Goal: Task Accomplishment & Management: Complete application form

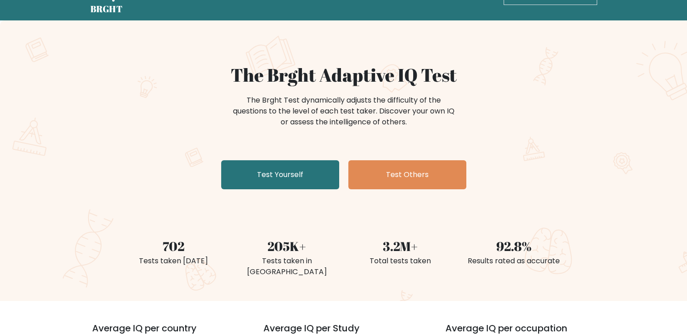
scroll to position [45, 0]
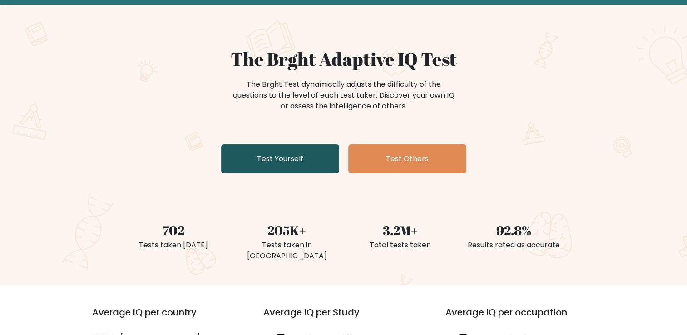
click at [306, 164] on link "Test Yourself" at bounding box center [280, 158] width 118 height 29
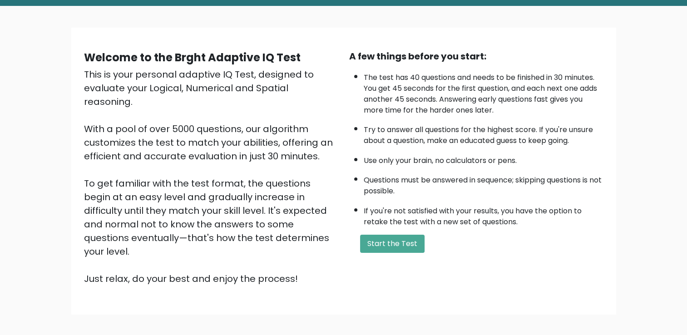
scroll to position [80, 0]
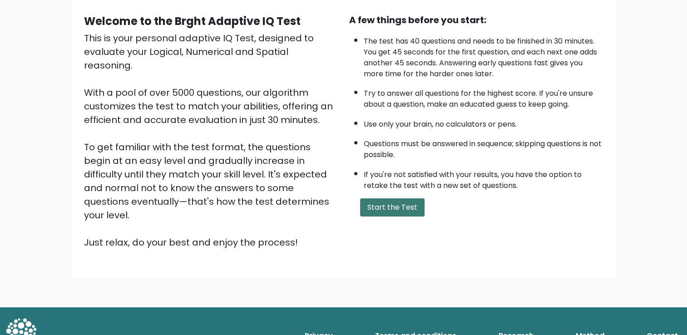
click at [394, 202] on button "Start the Test" at bounding box center [392, 207] width 64 height 18
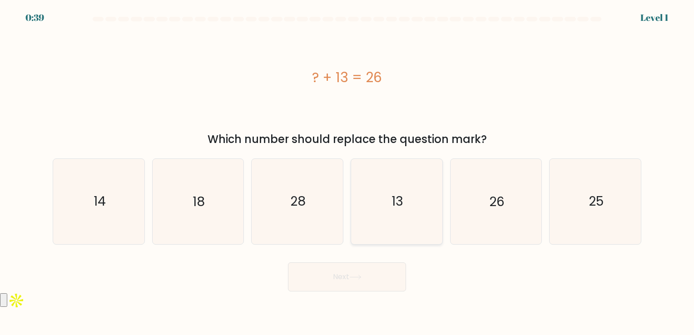
click at [416, 192] on icon "13" at bounding box center [396, 201] width 85 height 85
click at [347, 172] on input "d. 13" at bounding box center [347, 170] width 0 height 5
radio input "true"
click at [358, 273] on button "Next" at bounding box center [347, 277] width 118 height 29
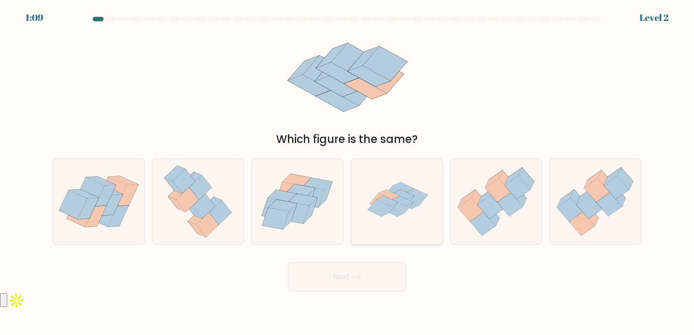
click at [425, 223] on icon at bounding box center [396, 201] width 85 height 85
click at [347, 172] on input "d." at bounding box center [347, 170] width 0 height 5
radio input "true"
click at [380, 284] on button "Next" at bounding box center [347, 277] width 118 height 29
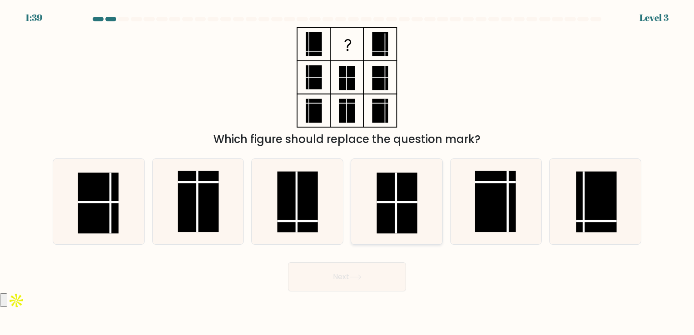
click at [388, 230] on rect at bounding box center [397, 203] width 40 height 61
click at [347, 172] on input "d." at bounding box center [347, 170] width 0 height 5
radio input "true"
click at [374, 279] on button "Next" at bounding box center [347, 277] width 118 height 29
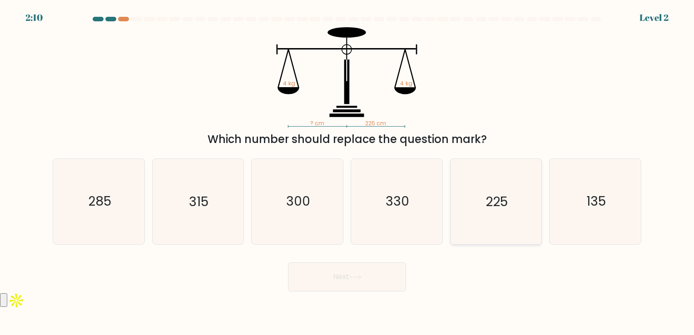
click at [481, 210] on icon "225" at bounding box center [495, 201] width 85 height 85
click at [347, 172] on input "e. 225" at bounding box center [347, 170] width 0 height 5
radio input "true"
click at [369, 272] on button "Next" at bounding box center [347, 277] width 118 height 29
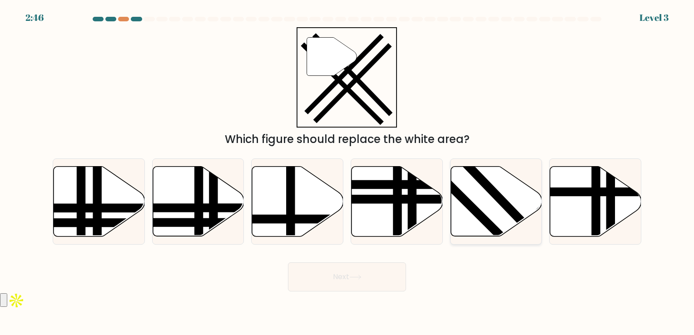
click at [486, 213] on icon at bounding box center [496, 201] width 91 height 70
click at [347, 172] on input "e." at bounding box center [347, 170] width 0 height 5
radio input "true"
click at [399, 276] on button "Next" at bounding box center [347, 277] width 118 height 29
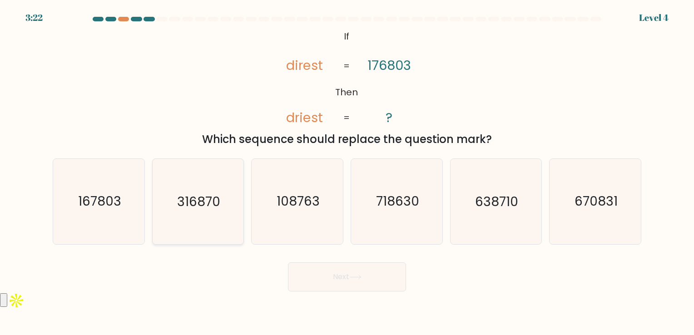
click at [209, 212] on icon "316870" at bounding box center [197, 201] width 85 height 85
click at [347, 172] on input "b. 316870" at bounding box center [347, 170] width 0 height 5
radio input "true"
click at [348, 271] on button "Next" at bounding box center [347, 277] width 118 height 29
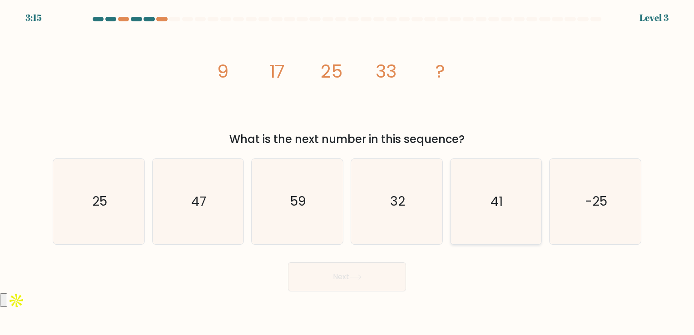
click at [484, 183] on icon "41" at bounding box center [495, 201] width 85 height 85
click at [347, 172] on input "e. 41" at bounding box center [347, 170] width 0 height 5
radio input "true"
click at [360, 276] on icon at bounding box center [355, 277] width 12 height 5
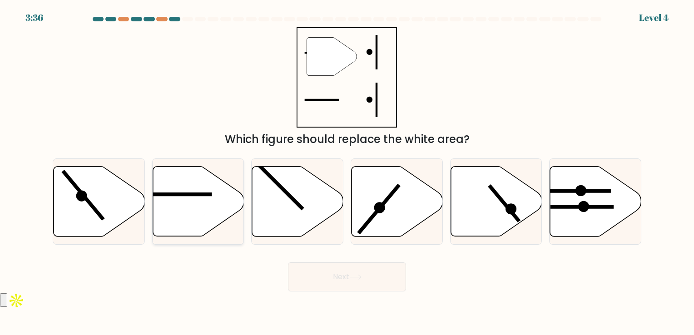
click at [223, 207] on icon at bounding box center [198, 201] width 91 height 70
click at [347, 172] on input "b." at bounding box center [347, 170] width 0 height 5
radio input "true"
click at [353, 285] on button "Next" at bounding box center [347, 277] width 118 height 29
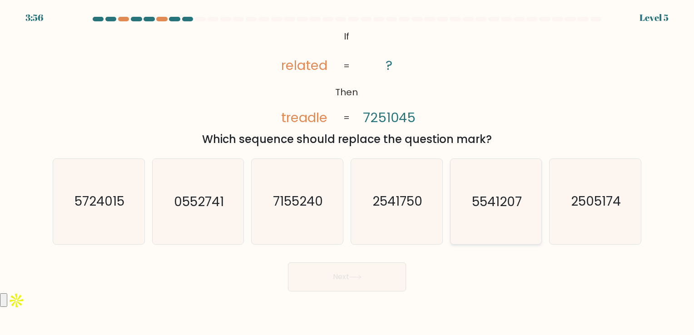
click at [495, 213] on icon "5541207" at bounding box center [495, 201] width 85 height 85
click at [347, 172] on input "e. 5541207" at bounding box center [347, 170] width 0 height 5
radio input "true"
click at [379, 268] on button "Next" at bounding box center [347, 277] width 118 height 29
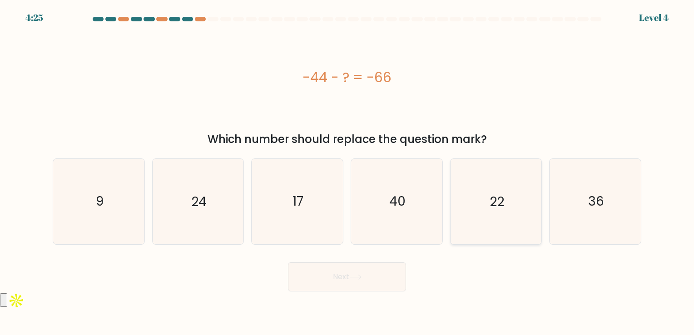
click at [481, 194] on icon "22" at bounding box center [495, 201] width 85 height 85
click at [347, 172] on input "e. 22" at bounding box center [347, 170] width 0 height 5
radio input "true"
click at [362, 281] on button "Next" at bounding box center [347, 277] width 118 height 29
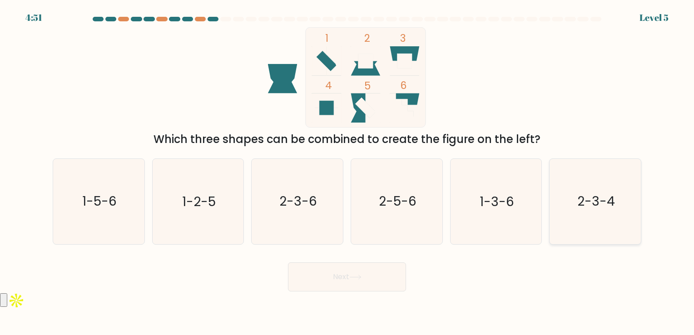
click at [589, 211] on icon "2-3-4" at bounding box center [595, 201] width 85 height 85
click at [347, 172] on input "f. 2-3-4" at bounding box center [347, 170] width 0 height 5
radio input "true"
click at [386, 274] on button "Next" at bounding box center [347, 277] width 118 height 29
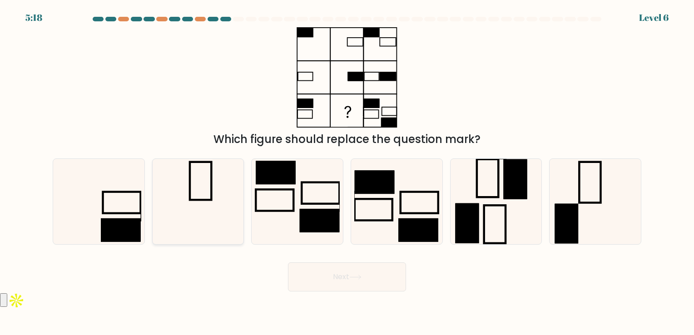
drag, startPoint x: 140, startPoint y: 198, endPoint x: 158, endPoint y: 212, distance: 22.3
click at [139, 198] on icon at bounding box center [98, 201] width 85 height 85
click at [347, 172] on input "a." at bounding box center [347, 170] width 0 height 5
radio input "true"
click at [369, 277] on button "Next" at bounding box center [347, 277] width 118 height 29
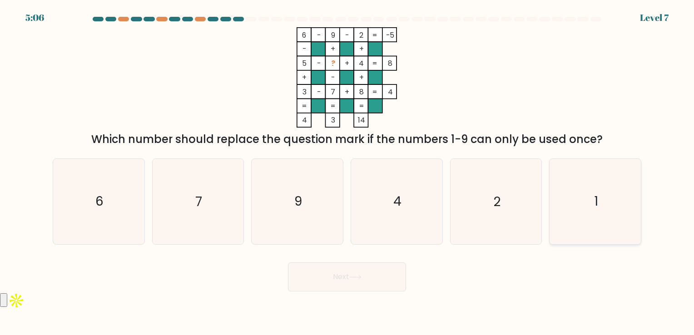
click at [584, 201] on icon "1" at bounding box center [595, 201] width 85 height 85
click at [347, 172] on input "f. 1" at bounding box center [347, 170] width 0 height 5
radio input "true"
click at [384, 288] on button "Next" at bounding box center [347, 277] width 118 height 29
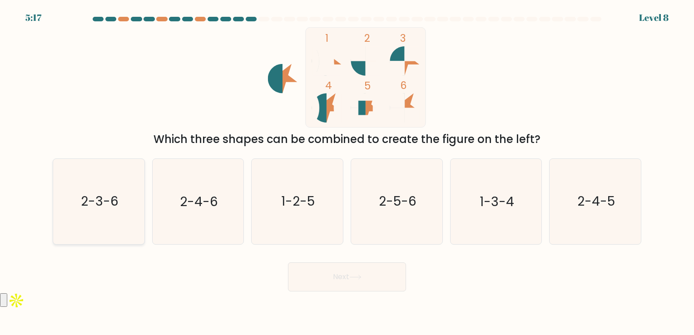
click at [113, 216] on icon "2-3-6" at bounding box center [98, 201] width 85 height 85
click at [347, 172] on input "a. 2-3-6" at bounding box center [347, 170] width 0 height 5
radio input "true"
click at [347, 282] on button "Next" at bounding box center [347, 277] width 118 height 29
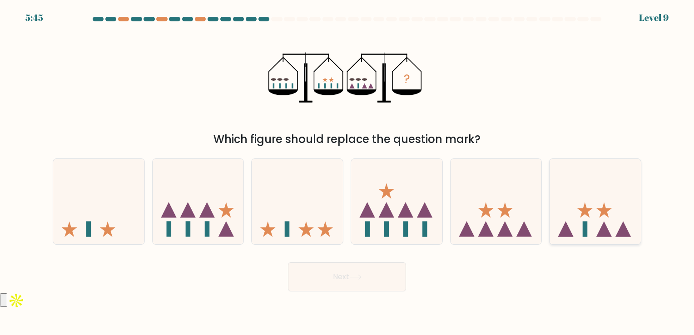
click at [588, 228] on icon at bounding box center [595, 201] width 91 height 75
click at [347, 172] on input "f." at bounding box center [347, 170] width 0 height 5
radio input "true"
click at [343, 277] on button "Next" at bounding box center [347, 277] width 118 height 29
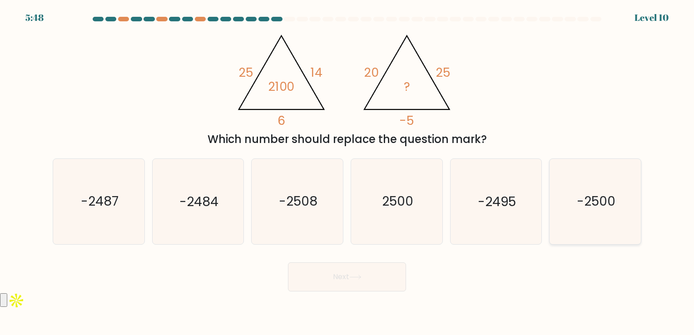
click at [596, 214] on icon "-2500" at bounding box center [595, 201] width 85 height 85
click at [347, 172] on input "f. -2500" at bounding box center [347, 170] width 0 height 5
radio input "true"
click at [400, 278] on button "Next" at bounding box center [347, 277] width 118 height 29
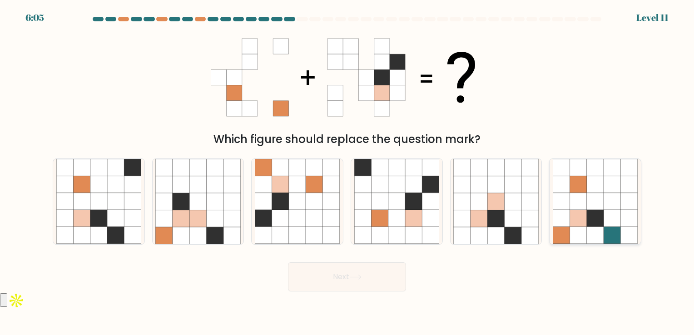
click at [565, 213] on icon at bounding box center [561, 218] width 17 height 17
click at [347, 172] on input "f." at bounding box center [347, 170] width 0 height 5
radio input "true"
click at [364, 280] on button "Next" at bounding box center [347, 277] width 118 height 29
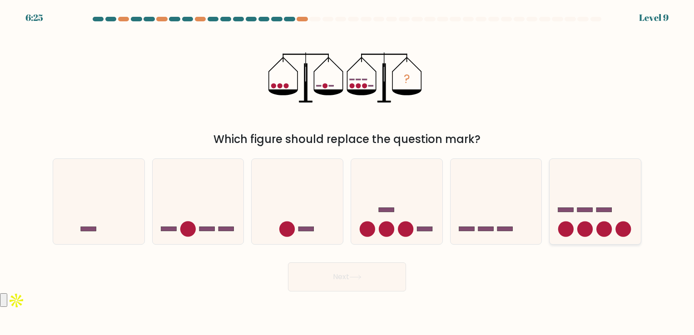
click at [590, 234] on circle at bounding box center [584, 229] width 15 height 15
click at [347, 172] on input "f." at bounding box center [347, 170] width 0 height 5
radio input "true"
click at [368, 279] on button "Next" at bounding box center [347, 277] width 118 height 29
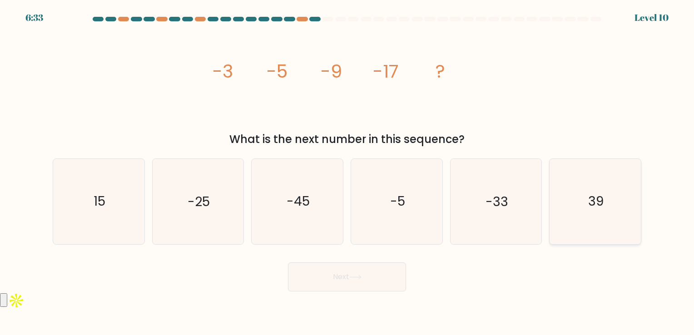
click at [601, 201] on text "39" at bounding box center [595, 202] width 15 height 18
click at [347, 172] on input "f. 39" at bounding box center [347, 170] width 0 height 5
radio input "true"
click at [390, 282] on button "Next" at bounding box center [347, 277] width 118 height 29
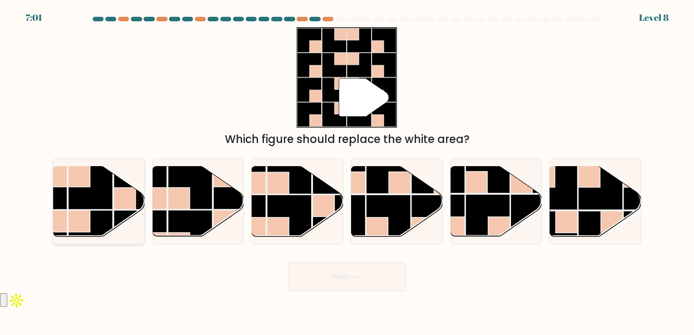
click at [99, 199] on rect at bounding box center [90, 187] width 45 height 45
click at [347, 172] on input "a." at bounding box center [347, 170] width 0 height 5
radio input "true"
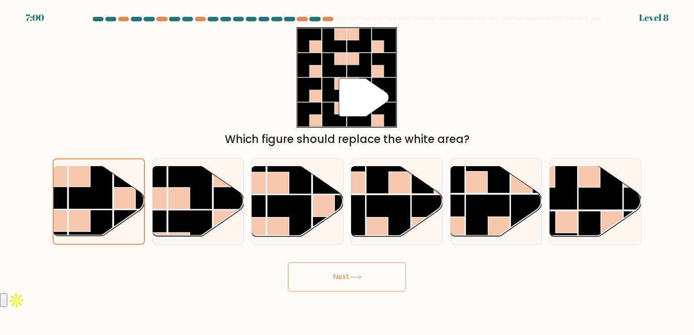
click at [385, 277] on button "Next" at bounding box center [347, 277] width 118 height 29
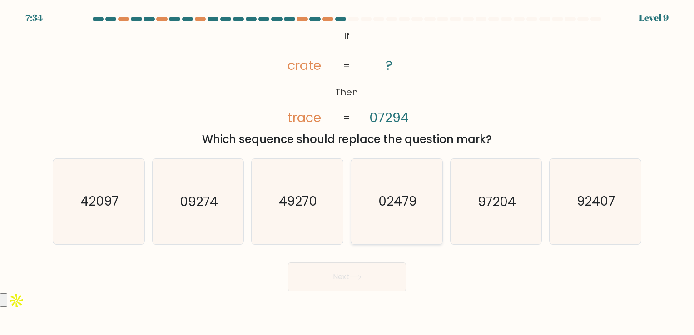
click at [370, 203] on icon "02479" at bounding box center [396, 201] width 85 height 85
click at [347, 172] on input "d. 02479" at bounding box center [347, 170] width 0 height 5
radio input "true"
click at [373, 280] on button "Next" at bounding box center [347, 277] width 118 height 29
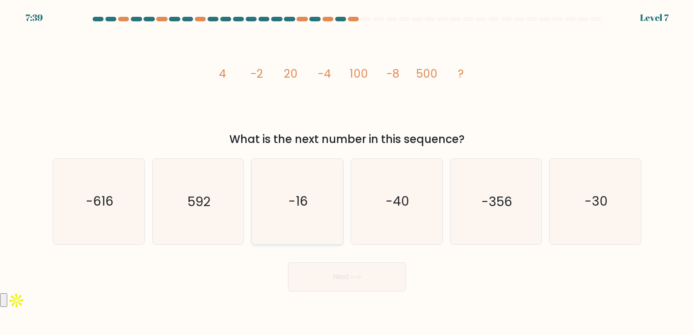
click at [309, 209] on icon "-16" at bounding box center [297, 201] width 85 height 85
click at [347, 172] on input "c. -16" at bounding box center [347, 170] width 0 height 5
radio input "true"
click at [352, 279] on icon at bounding box center [355, 277] width 12 height 5
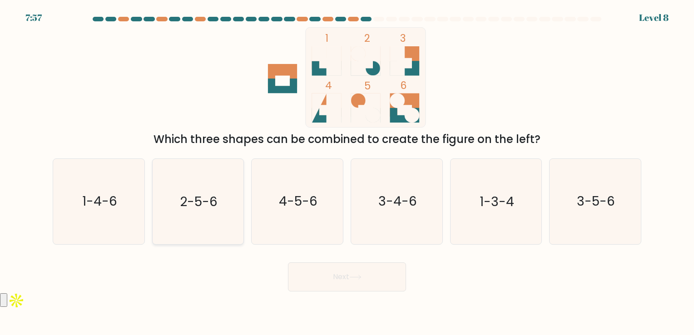
click at [189, 214] on icon "2-5-6" at bounding box center [197, 201] width 85 height 85
click at [347, 172] on input "b. 2-5-6" at bounding box center [347, 170] width 0 height 5
radio input "true"
click at [376, 272] on button "Next" at bounding box center [347, 277] width 118 height 29
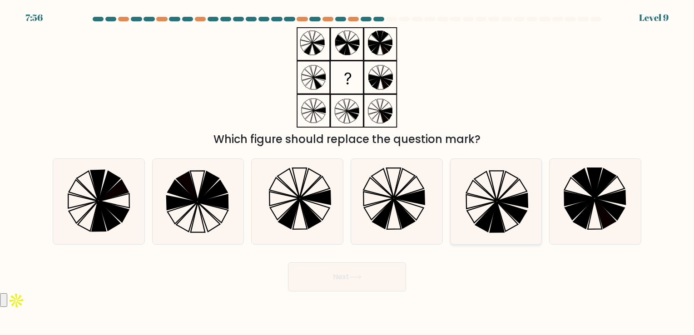
click at [518, 205] on icon at bounding box center [512, 200] width 30 height 14
click at [347, 172] on input "e." at bounding box center [347, 170] width 0 height 5
radio input "true"
click at [384, 277] on button "Next" at bounding box center [347, 277] width 118 height 29
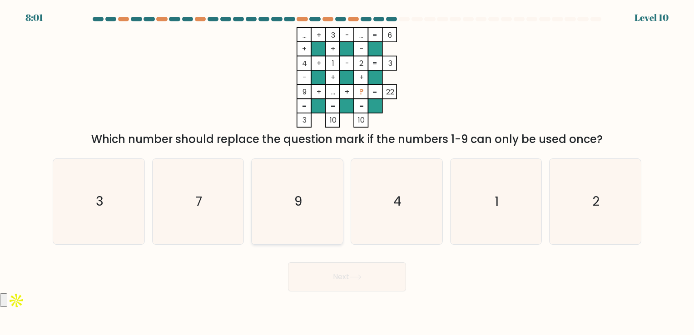
click at [325, 185] on icon "9" at bounding box center [297, 201] width 85 height 85
click at [347, 172] on input "c. 9" at bounding box center [347, 170] width 0 height 5
radio input "true"
click at [360, 293] on body "8:00 Level 10" at bounding box center [347, 167] width 694 height 335
click at [362, 287] on button "Next" at bounding box center [347, 277] width 118 height 29
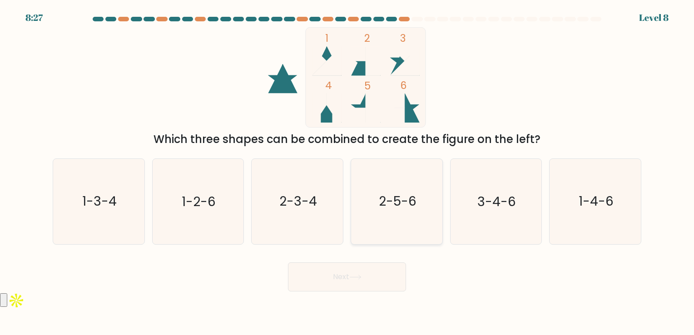
click at [395, 216] on icon "2-5-6" at bounding box center [396, 201] width 85 height 85
click at [347, 172] on input "d. 2-5-6" at bounding box center [347, 170] width 0 height 5
radio input "true"
click at [383, 286] on button "Next" at bounding box center [347, 277] width 118 height 29
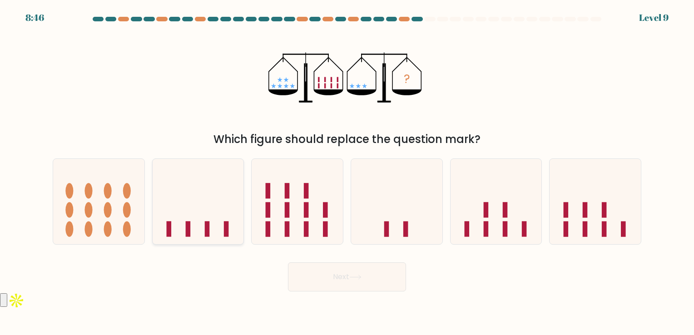
click at [221, 220] on icon at bounding box center [198, 201] width 91 height 75
click at [347, 172] on input "b." at bounding box center [347, 170] width 0 height 5
radio input "true"
click at [353, 276] on icon at bounding box center [355, 277] width 12 height 5
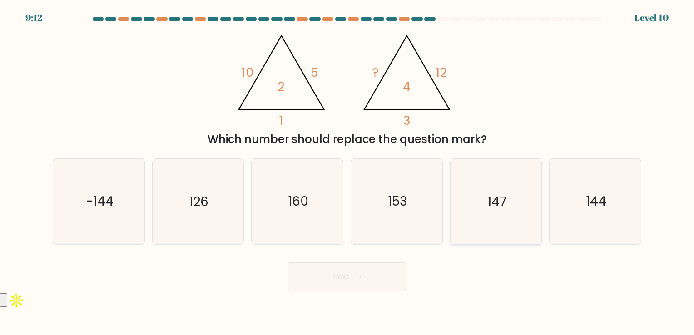
click at [525, 198] on icon "147" at bounding box center [495, 201] width 85 height 85
click at [347, 172] on input "e. 147" at bounding box center [347, 170] width 0 height 5
radio input "true"
click at [386, 275] on button "Next" at bounding box center [347, 277] width 118 height 29
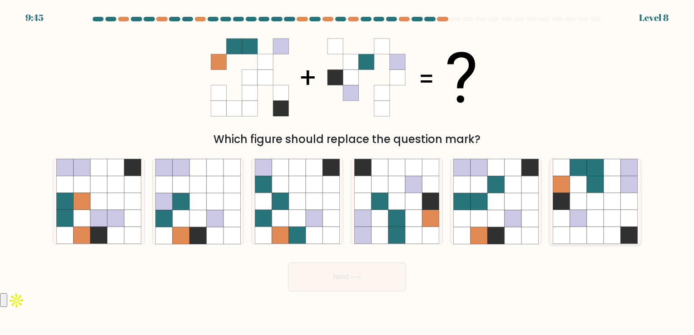
click at [586, 204] on icon at bounding box center [578, 201] width 17 height 17
click at [347, 172] on input "f." at bounding box center [347, 170] width 0 height 5
radio input "true"
click at [384, 265] on button "Next" at bounding box center [347, 277] width 118 height 29
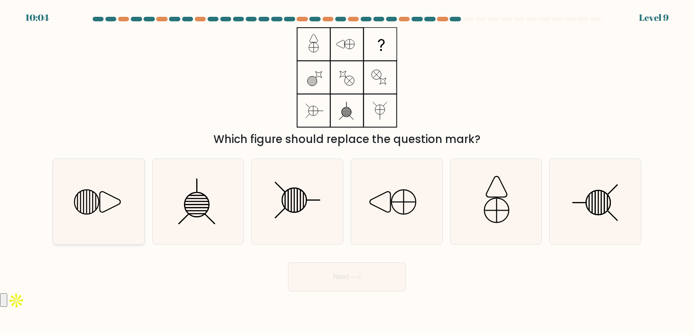
click at [98, 219] on icon at bounding box center [98, 201] width 85 height 85
click at [347, 172] on input "a." at bounding box center [347, 170] width 0 height 5
radio input "true"
click at [365, 284] on button "Next" at bounding box center [347, 277] width 118 height 29
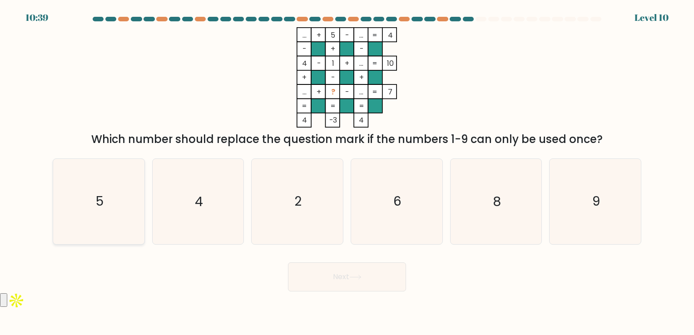
click at [82, 222] on icon "5" at bounding box center [98, 201] width 85 height 85
click at [347, 172] on input "a. 5" at bounding box center [347, 170] width 0 height 5
radio input "true"
click at [319, 275] on button "Next" at bounding box center [347, 277] width 118 height 29
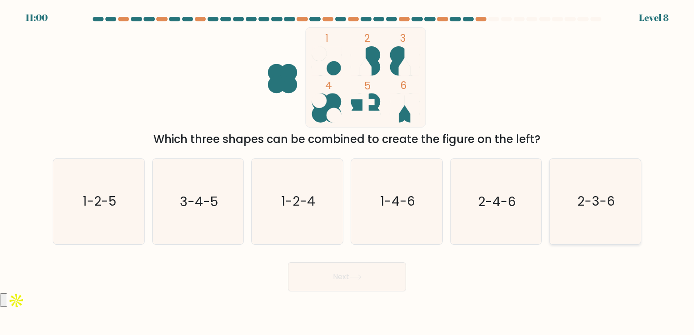
click at [571, 194] on icon "2-3-6" at bounding box center [595, 201] width 85 height 85
click at [347, 172] on input "f. 2-3-6" at bounding box center [347, 170] width 0 height 5
radio input "true"
click at [374, 288] on button "Next" at bounding box center [347, 277] width 118 height 29
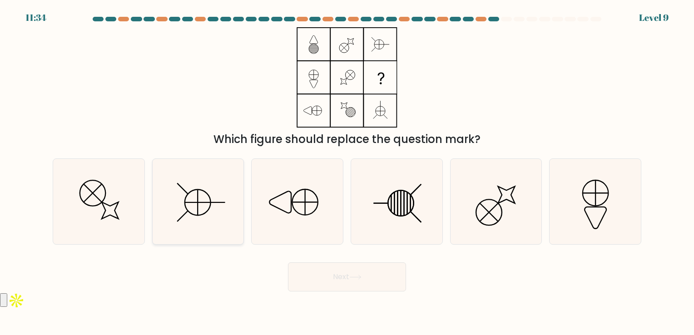
click at [207, 206] on icon at bounding box center [197, 201] width 85 height 85
click at [347, 172] on input "b." at bounding box center [347, 170] width 0 height 5
radio input "true"
click at [402, 193] on icon at bounding box center [396, 201] width 85 height 85
click at [347, 172] on input "d." at bounding box center [347, 170] width 0 height 5
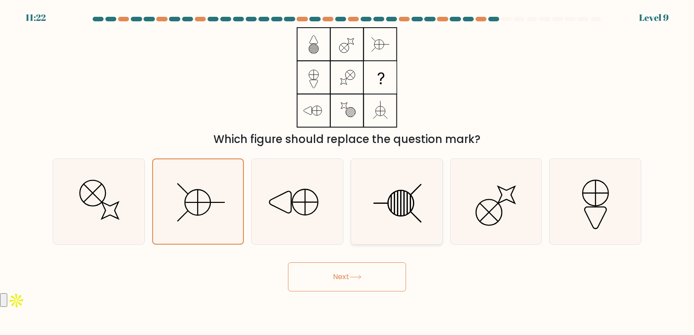
radio input "true"
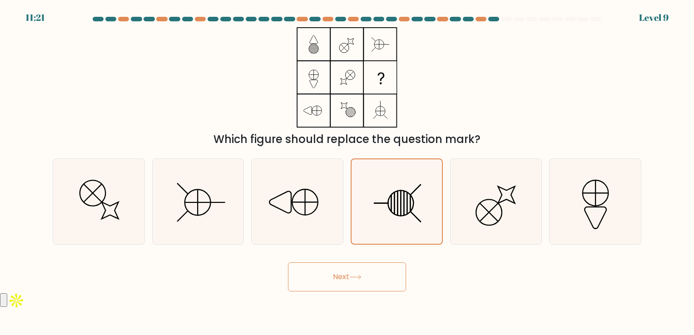
click at [378, 278] on button "Next" at bounding box center [347, 277] width 118 height 29
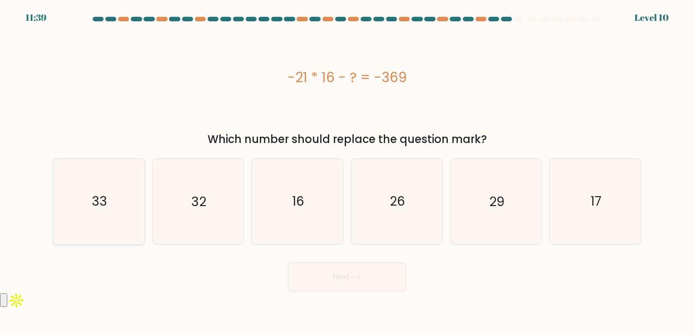
click at [114, 221] on icon "33" at bounding box center [98, 201] width 85 height 85
click at [347, 172] on input "a. 33" at bounding box center [347, 170] width 0 height 5
radio input "true"
click at [369, 282] on button "Next" at bounding box center [347, 277] width 118 height 29
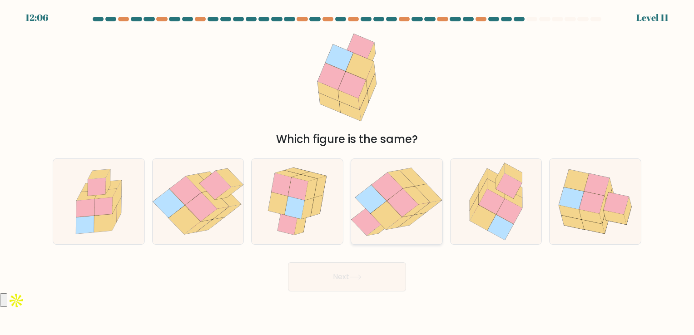
click at [377, 189] on icon at bounding box center [387, 187] width 31 height 28
click at [347, 172] on input "d." at bounding box center [347, 170] width 0 height 5
radio input "true"
click at [362, 277] on icon at bounding box center [355, 277] width 12 height 5
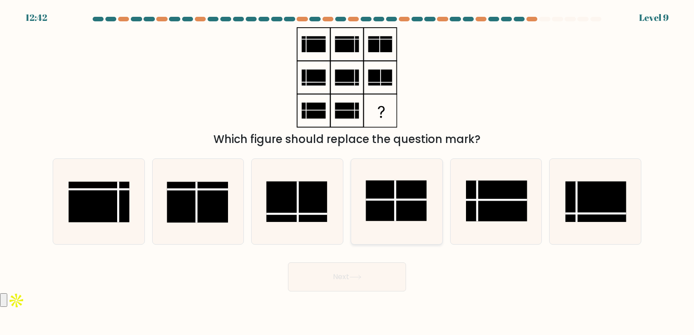
click at [397, 214] on rect at bounding box center [396, 201] width 61 height 41
click at [347, 172] on input "d." at bounding box center [347, 170] width 0 height 5
radio input "true"
click at [390, 277] on button "Next" at bounding box center [347, 277] width 118 height 29
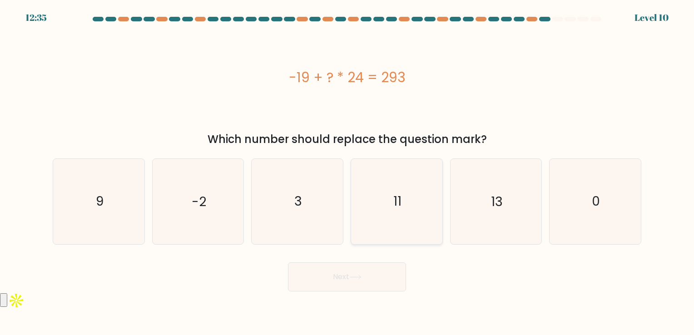
click at [408, 210] on icon "11" at bounding box center [396, 201] width 85 height 85
click at [347, 172] on input "d. 11" at bounding box center [347, 170] width 0 height 5
radio input "true"
click at [354, 313] on body "12:34 Level 10" at bounding box center [347, 167] width 694 height 335
click at [359, 266] on button "Next" at bounding box center [347, 277] width 118 height 29
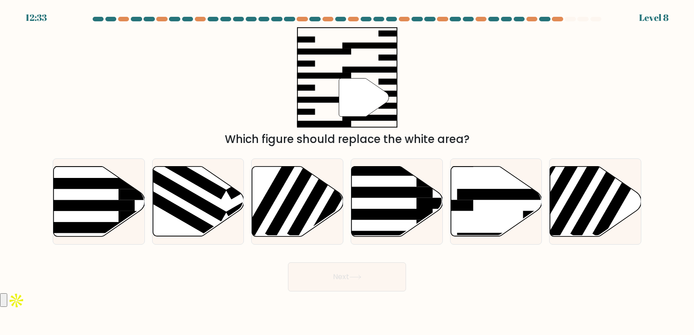
click at [355, 282] on button "Next" at bounding box center [347, 277] width 118 height 29
click at [431, 284] on div "Next" at bounding box center [346, 274] width 599 height 36
click at [460, 213] on icon at bounding box center [496, 201] width 91 height 70
click at [347, 172] on input "e." at bounding box center [347, 170] width 0 height 5
radio input "true"
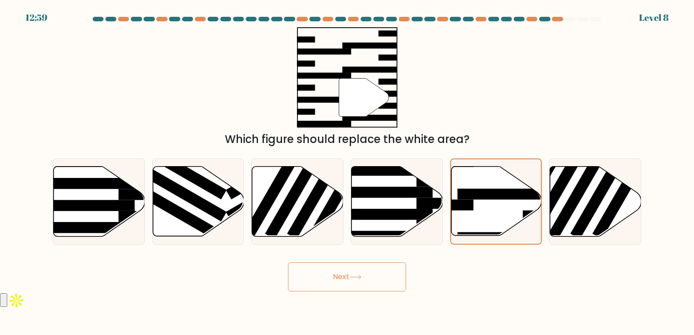
click at [362, 278] on icon at bounding box center [355, 277] width 12 height 5
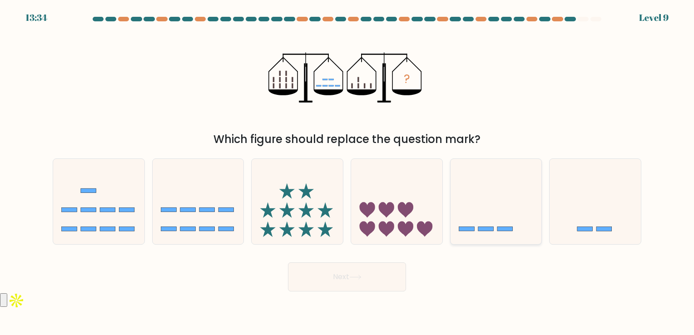
click at [506, 216] on icon at bounding box center [496, 201] width 91 height 75
click at [347, 172] on input "e." at bounding box center [347, 170] width 0 height 5
radio input "true"
click at [362, 284] on button "Next" at bounding box center [347, 277] width 118 height 29
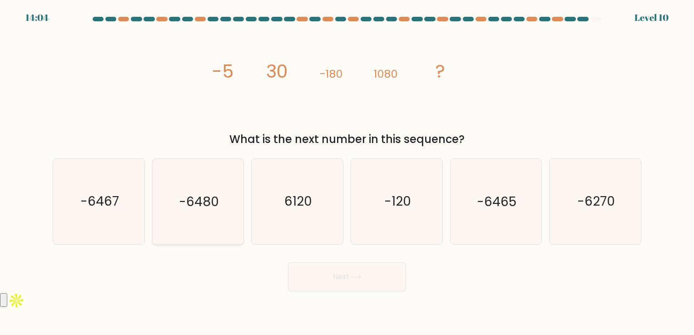
click at [223, 189] on icon "-6480" at bounding box center [197, 201] width 85 height 85
click at [347, 172] on input "b. -6480" at bounding box center [347, 170] width 0 height 5
radio input "true"
click at [380, 278] on button "Next" at bounding box center [347, 277] width 118 height 29
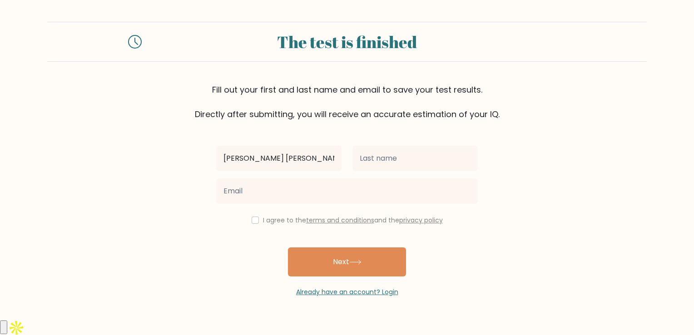
type input "Julie ann"
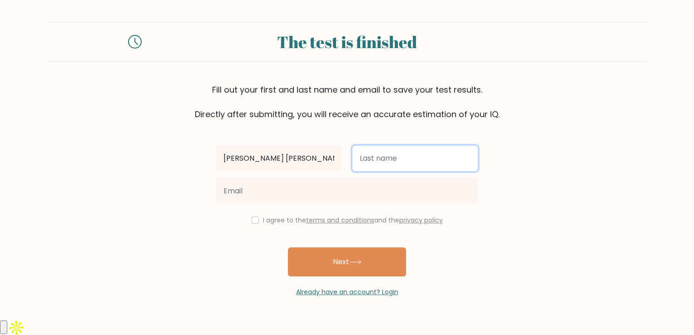
click at [354, 159] on input "text" at bounding box center [414, 158] width 125 height 25
type input "Sagum"
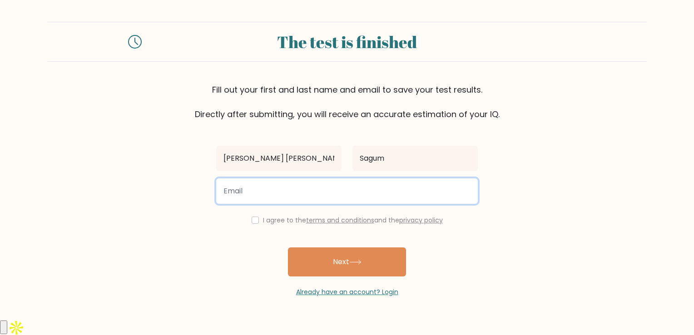
click at [244, 190] on input "email" at bounding box center [347, 190] width 262 height 25
type input "[EMAIL_ADDRESS][DOMAIN_NAME]"
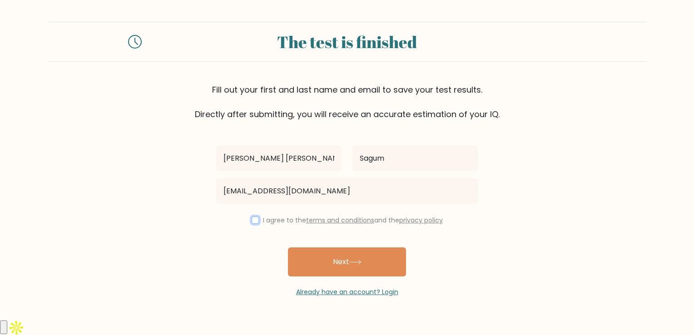
click at [254, 221] on input "checkbox" at bounding box center [255, 220] width 7 height 7
checkbox input "true"
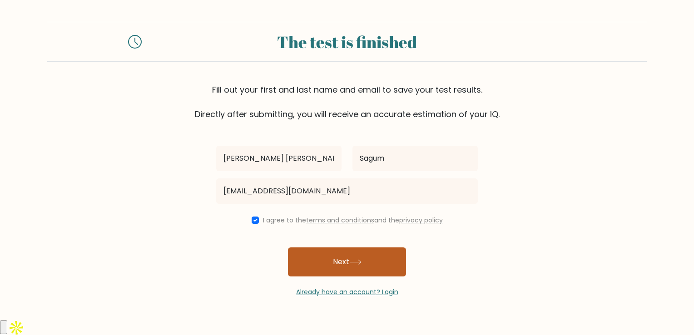
click at [340, 269] on button "Next" at bounding box center [347, 262] width 118 height 29
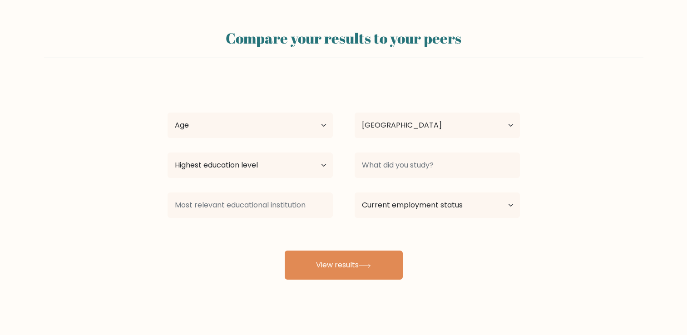
select select "PH"
click at [321, 132] on select "Age Under 18 years old 18-24 years old 25-34 years old 35-44 years old 45-54 ye…" at bounding box center [250, 125] width 165 height 25
select select "25_34"
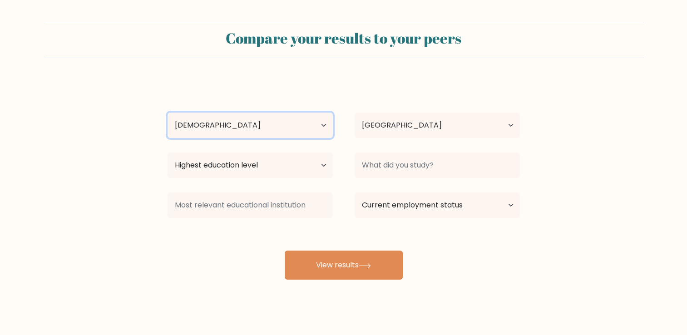
click at [168, 113] on select "Age Under 18 years old 18-24 years old 25-34 years old 35-44 years old 45-54 ye…" at bounding box center [250, 125] width 165 height 25
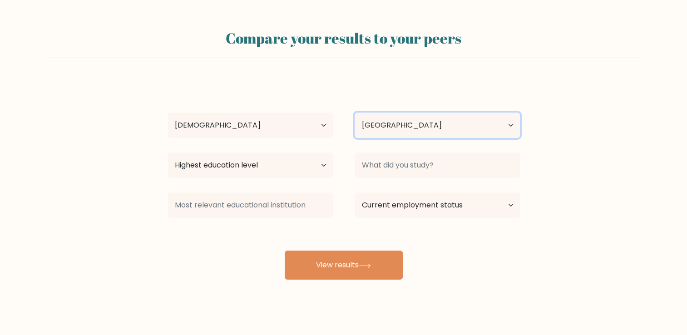
click at [409, 130] on select "Country Afghanistan Albania Algeria American Samoa Andorra Angola Anguilla Anta…" at bounding box center [437, 125] width 165 height 25
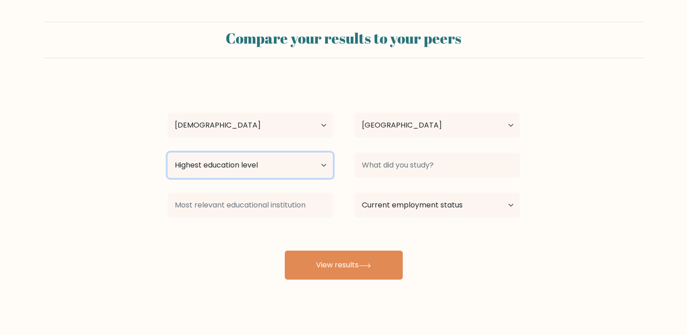
click at [270, 161] on select "Highest education level No schooling Primary Lower Secondary Upper Secondary Oc…" at bounding box center [250, 165] width 165 height 25
select select "bachelors_degree"
click at [168, 153] on select "Highest education level No schooling Primary Lower Secondary Upper Secondary Oc…" at bounding box center [250, 165] width 165 height 25
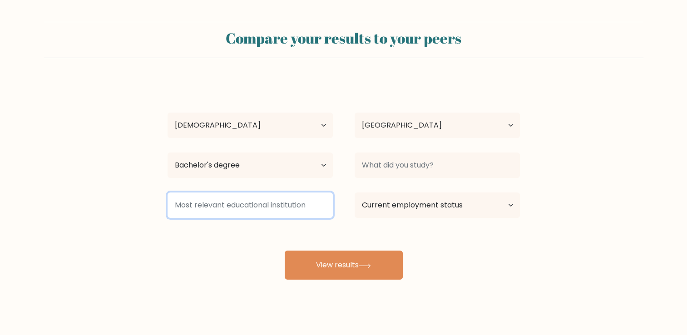
click at [263, 210] on input at bounding box center [250, 205] width 165 height 25
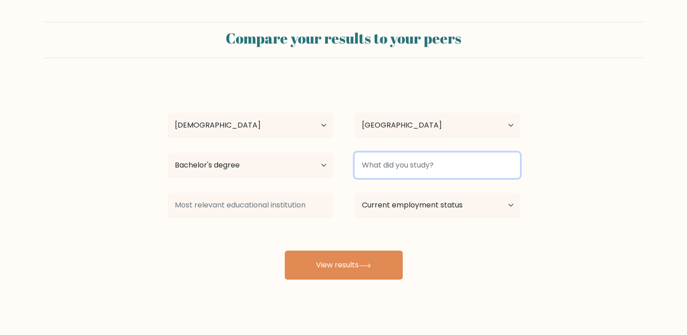
click at [411, 165] on input at bounding box center [437, 165] width 165 height 25
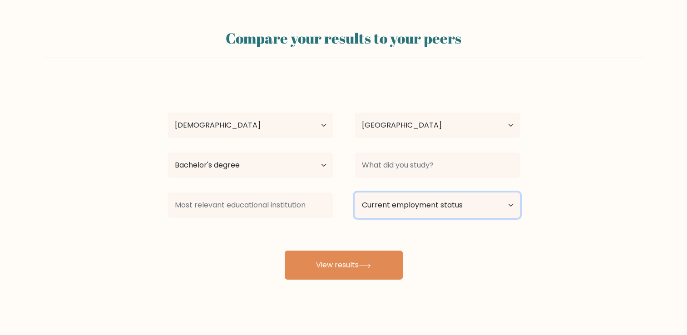
drag, startPoint x: 447, startPoint y: 197, endPoint x: 453, endPoint y: 198, distance: 6.2
click at [447, 196] on select "Current employment status Employed Student Retired Other / prefer not to answer" at bounding box center [437, 205] width 165 height 25
select select "other"
click at [355, 193] on select "Current employment status Employed Student Retired Other / prefer not to answer" at bounding box center [437, 205] width 165 height 25
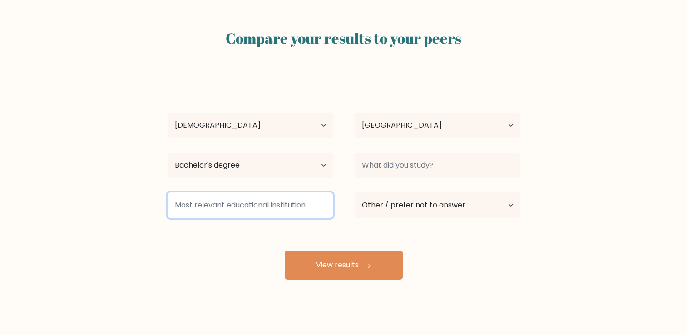
click at [243, 199] on input at bounding box center [250, 205] width 165 height 25
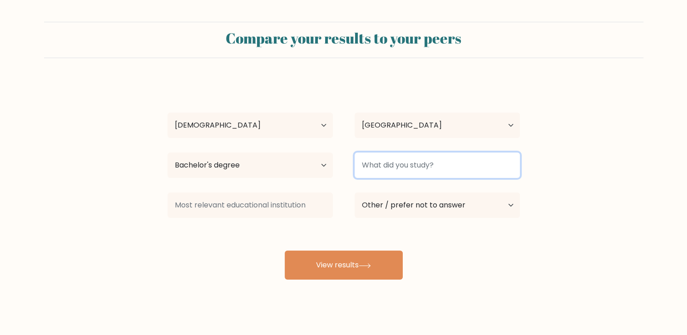
click at [380, 169] on input at bounding box center [437, 165] width 165 height 25
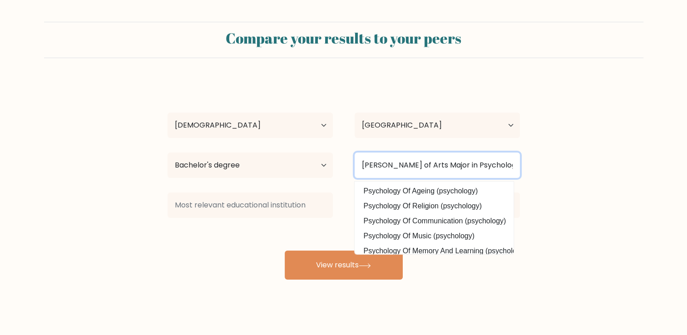
type input "Batchelor of Arts Major in Psychology"
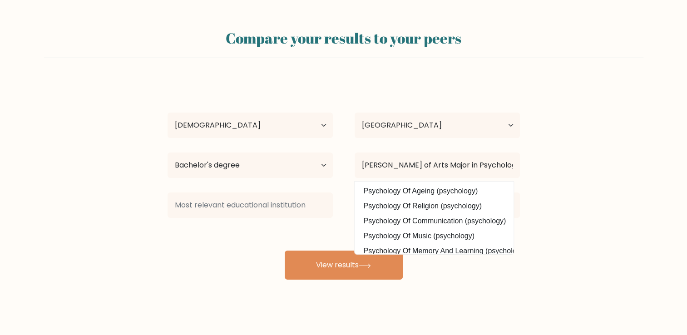
click at [311, 232] on div "Julie ann Sagum Age Under 18 years old 18-24 years old 25-34 years old 35-44 ye…" at bounding box center [343, 180] width 363 height 200
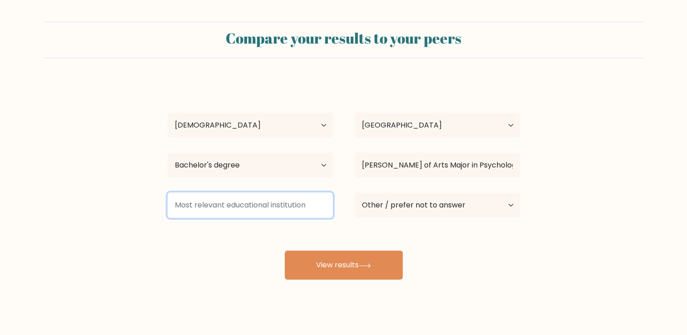
click at [291, 213] on input at bounding box center [250, 205] width 165 height 25
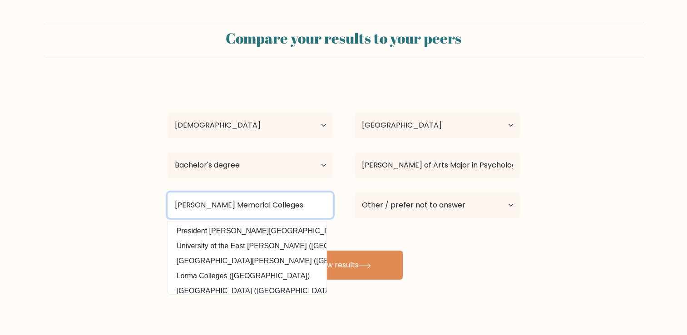
type input "Ramon Magsaysay Memorial Colleges"
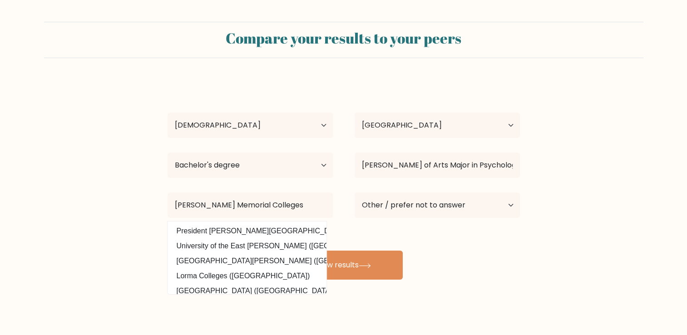
click at [528, 244] on form "Compare your results to your peers Julie ann Sagum Age Under 18 years old 18-24…" at bounding box center [343, 151] width 687 height 258
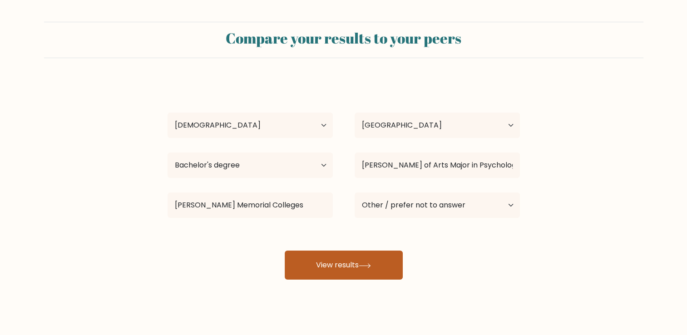
click at [367, 261] on button "View results" at bounding box center [344, 265] width 118 height 29
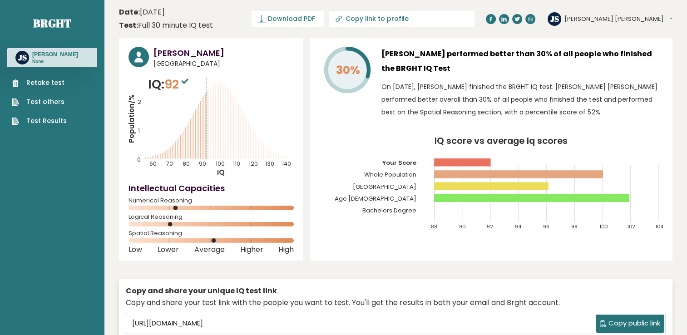
click at [315, 17] on span "Download PDF" at bounding box center [291, 19] width 47 height 10
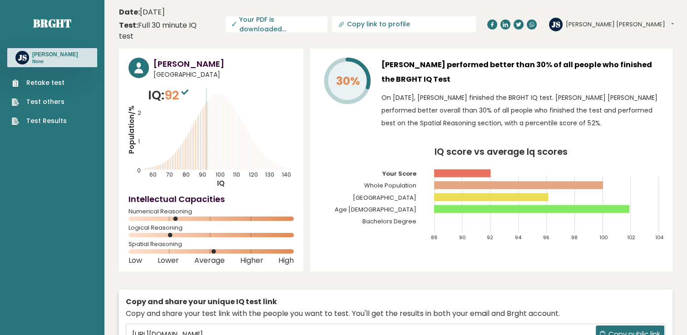
click at [629, 329] on span "Copy public link" at bounding box center [635, 334] width 52 height 10
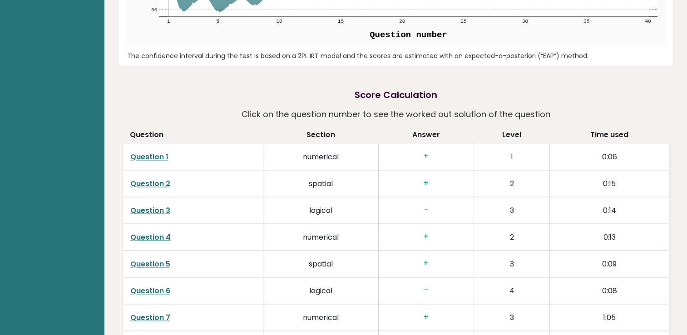
scroll to position [1362, 0]
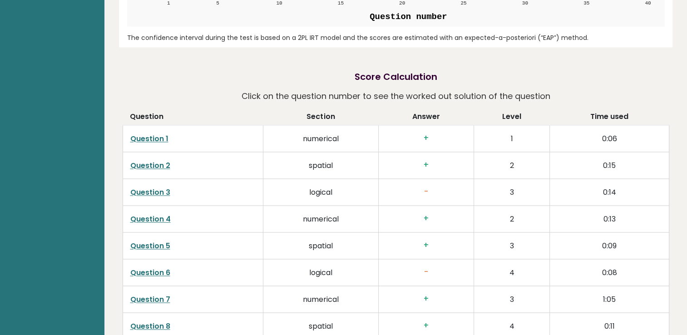
click at [148, 134] on link "Question 1" at bounding box center [149, 139] width 38 height 10
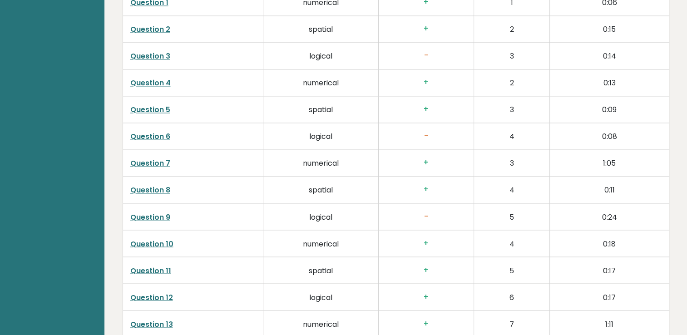
click at [134, 158] on link "Question 7" at bounding box center [150, 163] width 40 height 10
click at [157, 212] on link "Question 9" at bounding box center [150, 217] width 40 height 10
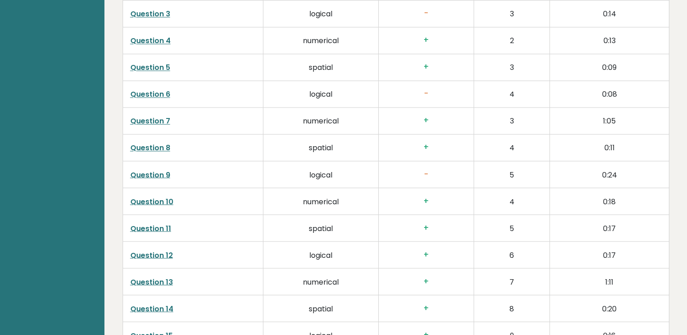
scroll to position [1590, 0]
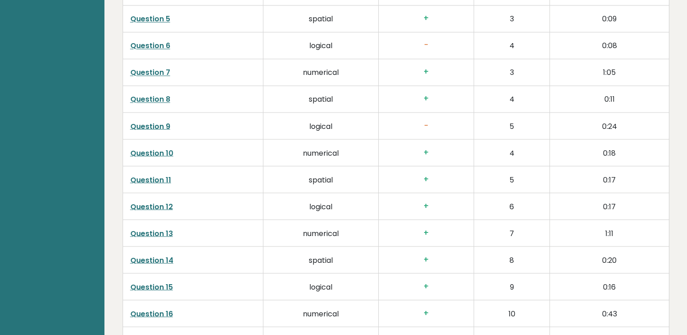
click at [154, 228] on link "Question 13" at bounding box center [151, 233] width 43 height 10
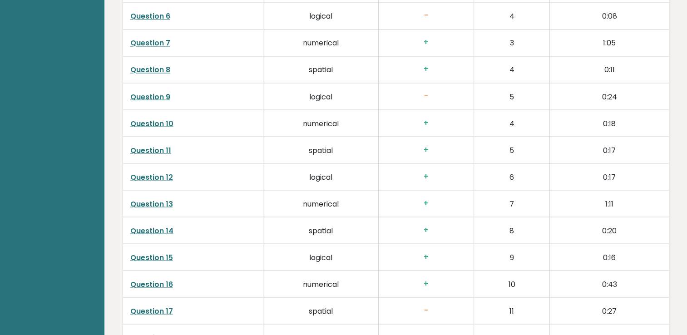
scroll to position [1635, 0]
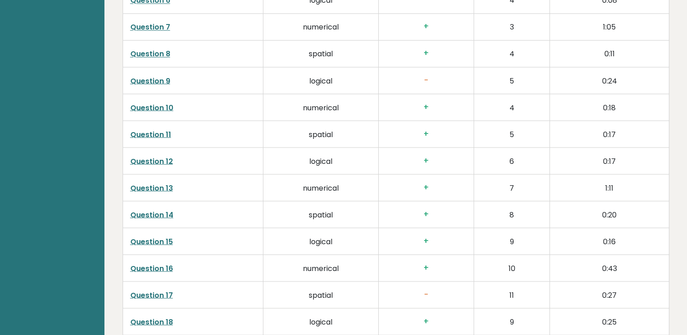
click at [154, 263] on link "Question 16" at bounding box center [151, 268] width 43 height 10
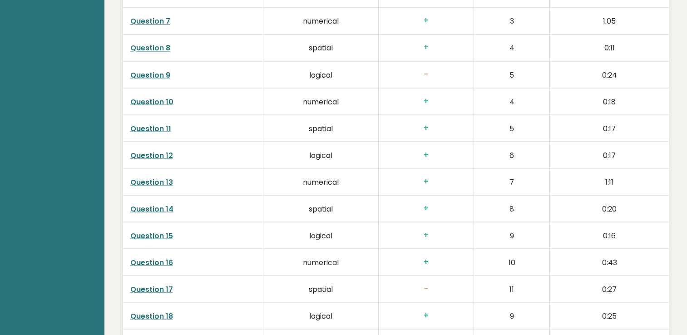
scroll to position [1771, 0]
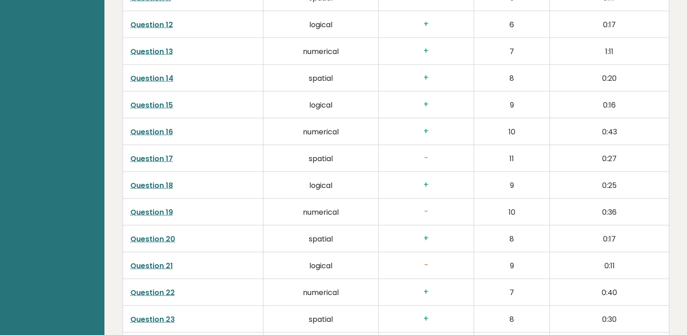
click at [162, 207] on link "Question 19" at bounding box center [151, 212] width 43 height 10
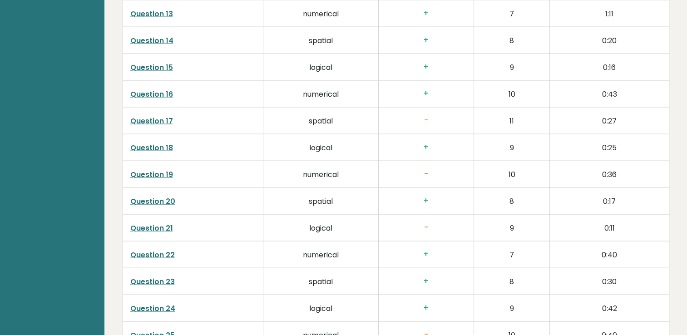
scroll to position [1907, 0]
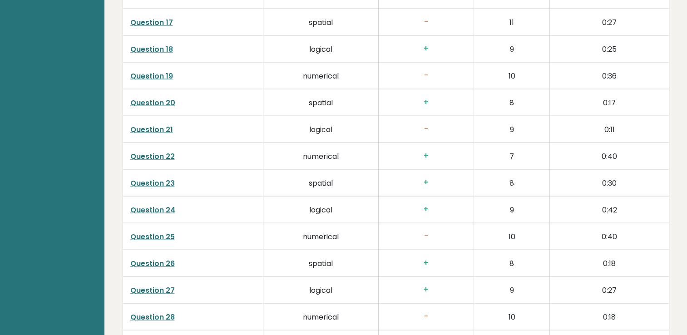
click at [160, 258] on link "Question 26" at bounding box center [152, 263] width 45 height 10
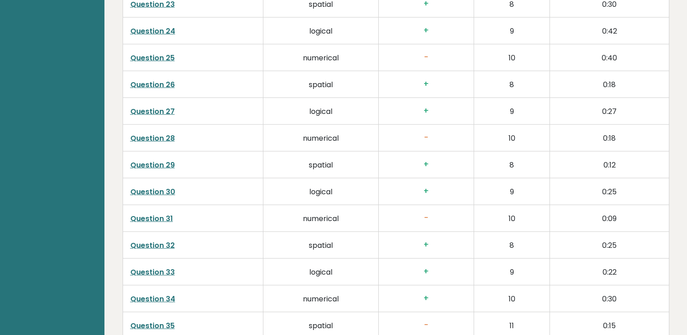
scroll to position [2089, 0]
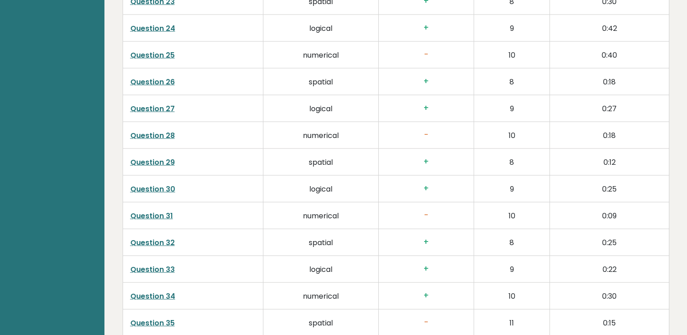
click at [168, 291] on link "Question 34" at bounding box center [152, 296] width 45 height 10
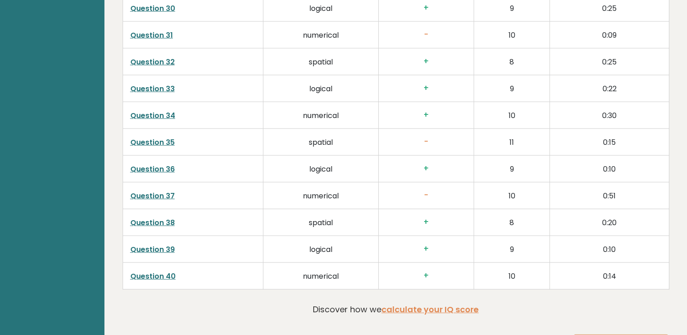
scroll to position [2271, 0]
click at [161, 270] on link "Question 40" at bounding box center [152, 275] width 45 height 10
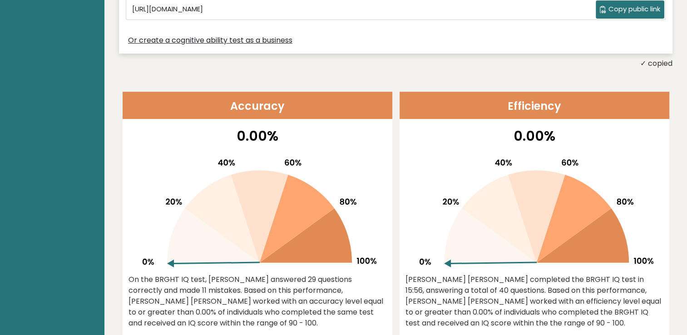
scroll to position [53, 0]
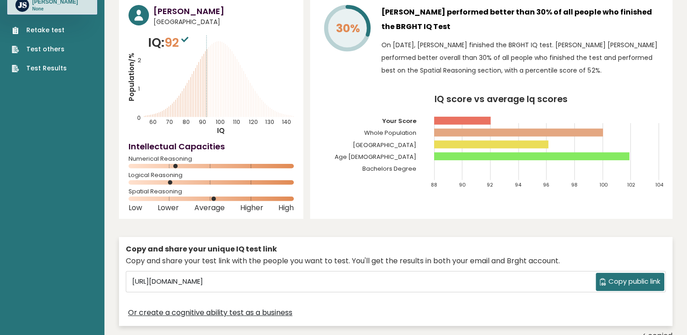
click at [620, 277] on span "Copy public link" at bounding box center [635, 282] width 52 height 10
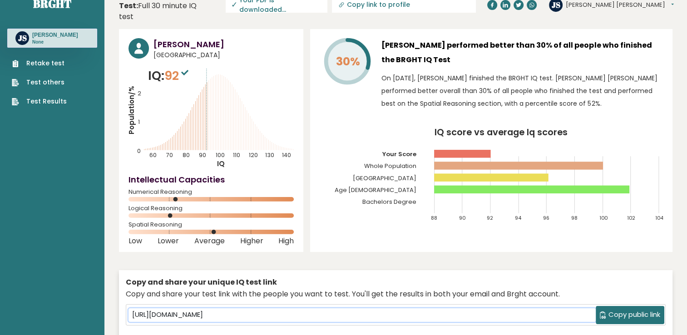
scroll to position [0, 0]
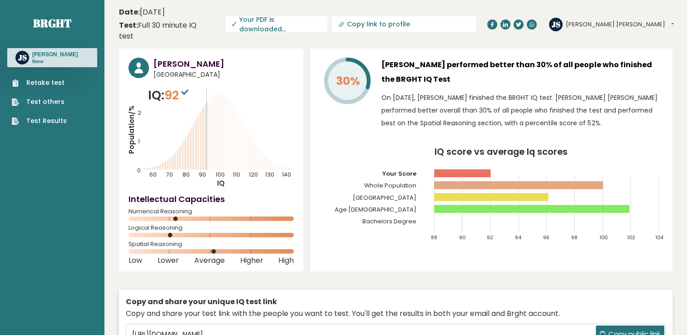
click at [629, 20] on button "Julie Ann" at bounding box center [620, 24] width 108 height 9
click at [613, 33] on link "Dashboard" at bounding box center [589, 39] width 46 height 13
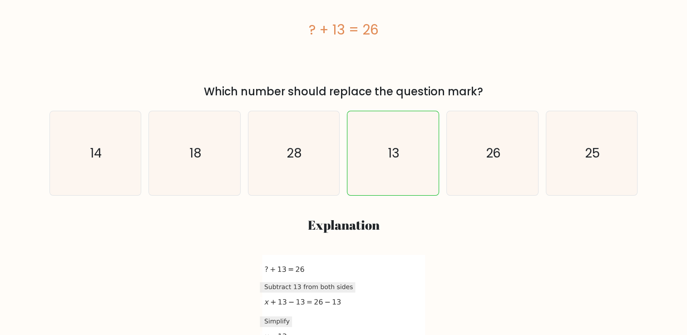
scroll to position [182, 0]
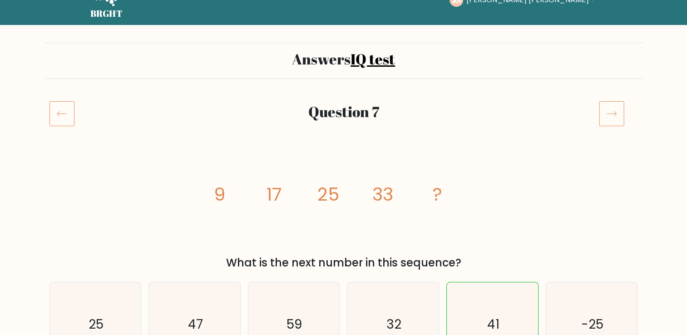
scroll to position [45, 0]
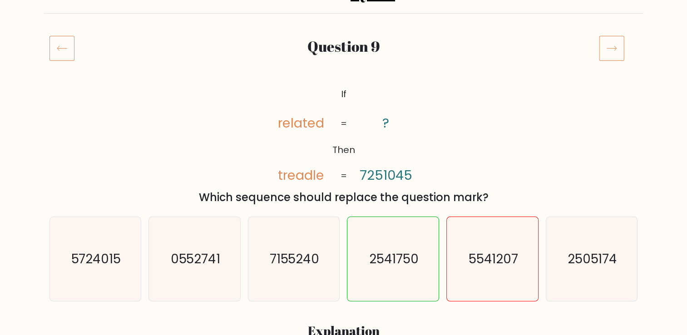
scroll to position [91, 0]
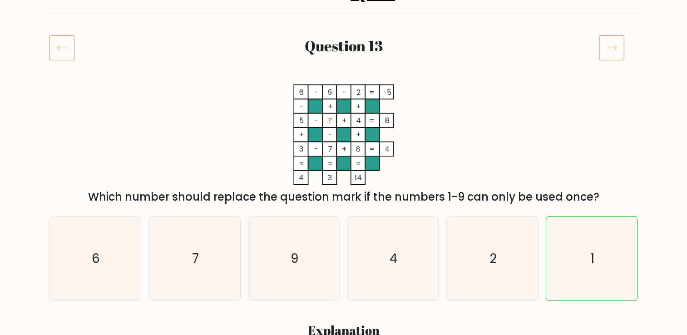
scroll to position [182, 0]
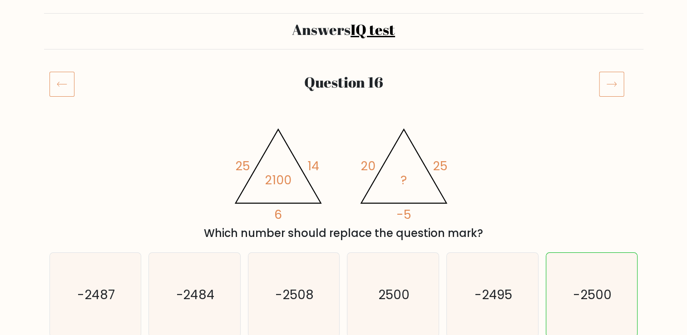
scroll to position [136, 0]
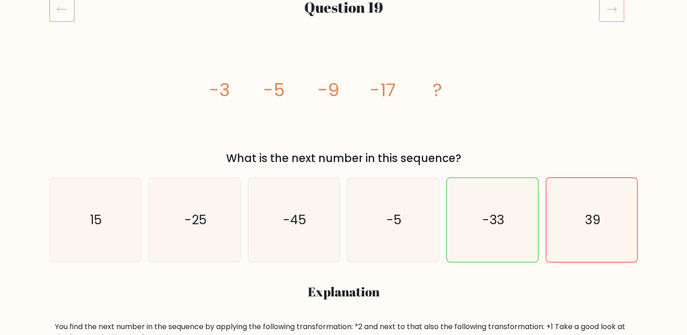
scroll to position [136, 0]
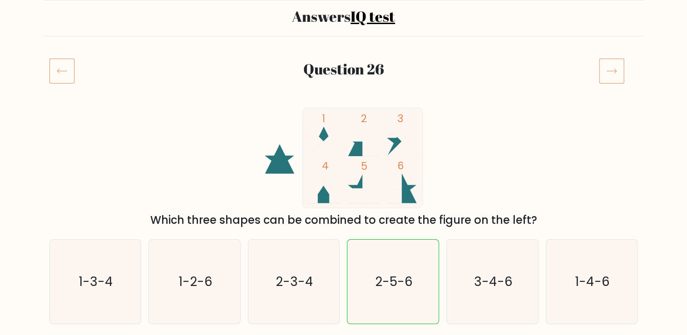
scroll to position [91, 0]
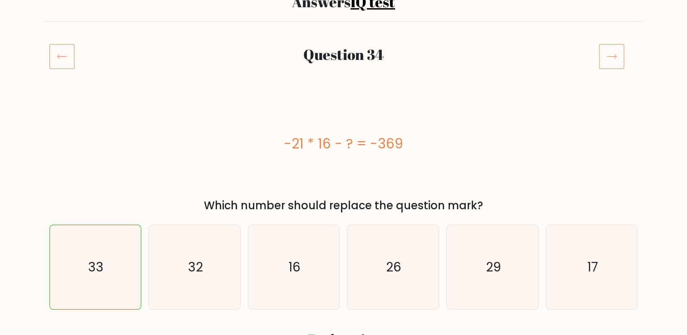
scroll to position [91, 0]
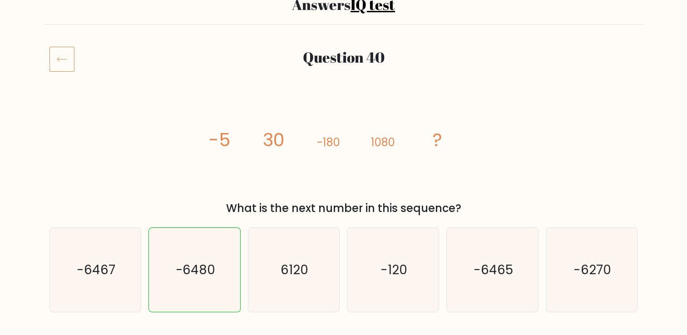
scroll to position [136, 0]
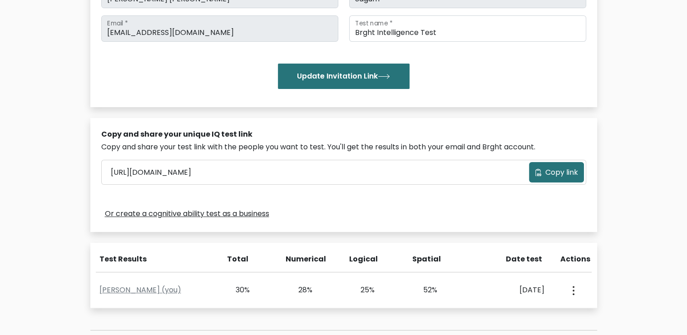
scroll to position [182, 0]
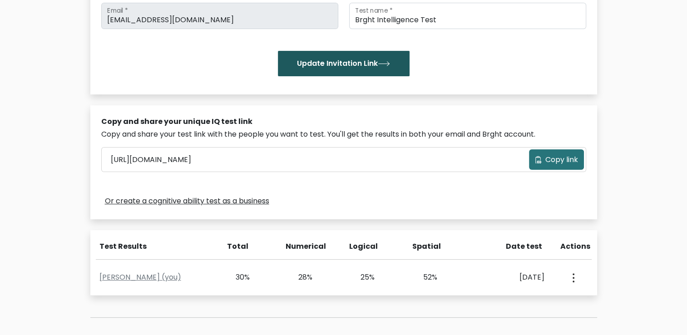
click at [360, 69] on button "Update Invitation Link" at bounding box center [344, 63] width 132 height 25
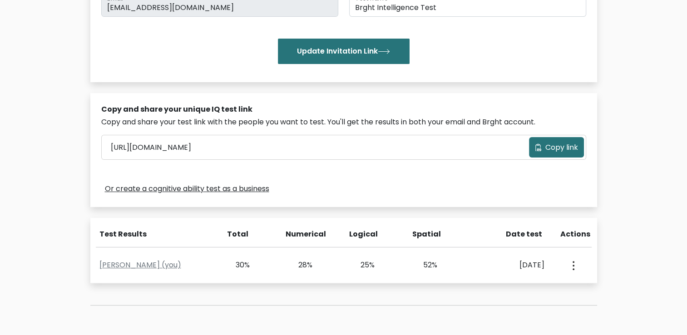
scroll to position [193, 0]
